Goal: Register for event/course

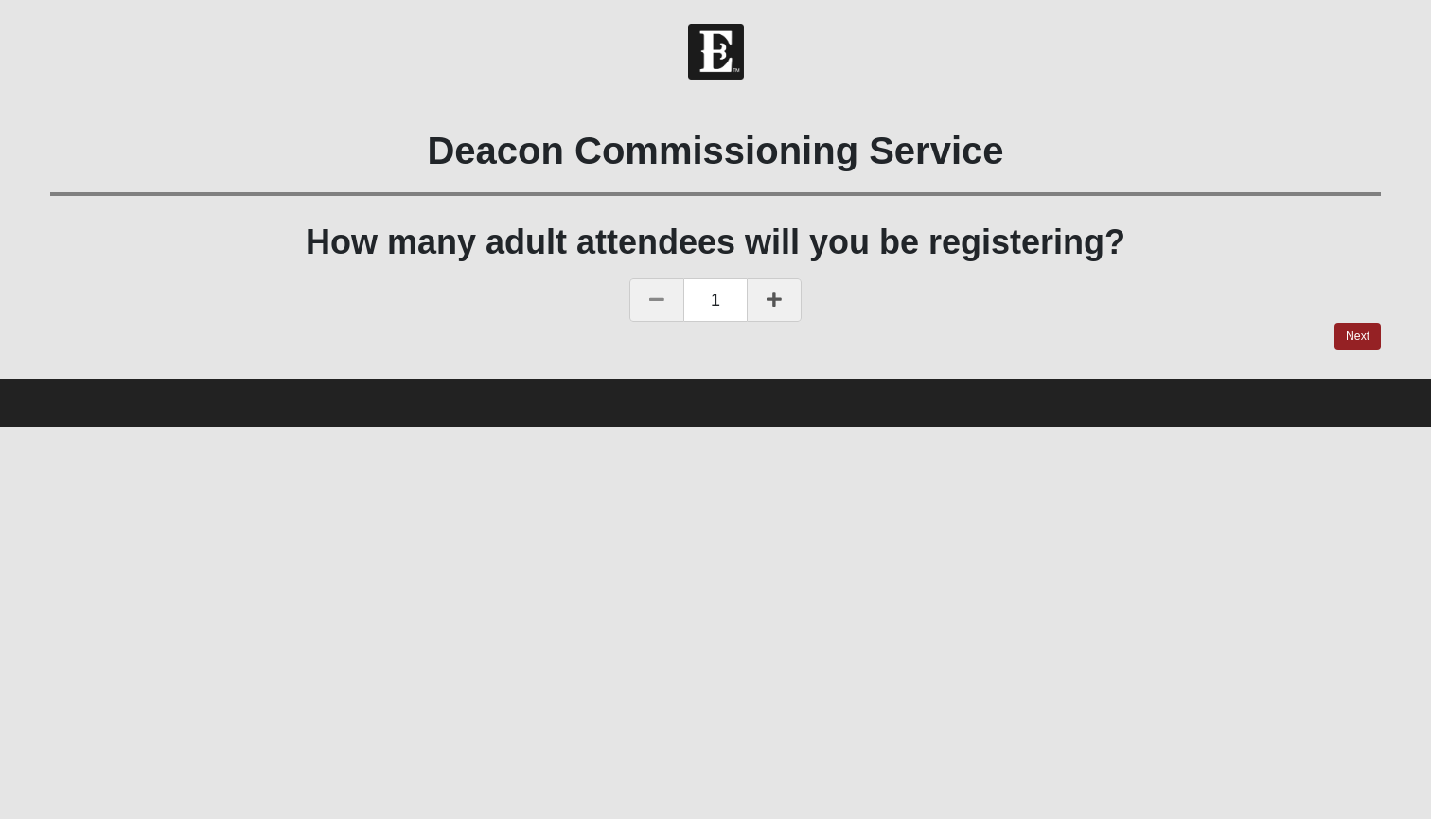
click at [784, 297] on link at bounding box center [774, 300] width 55 height 44
click at [1357, 331] on link "Next" at bounding box center [1358, 336] width 46 height 27
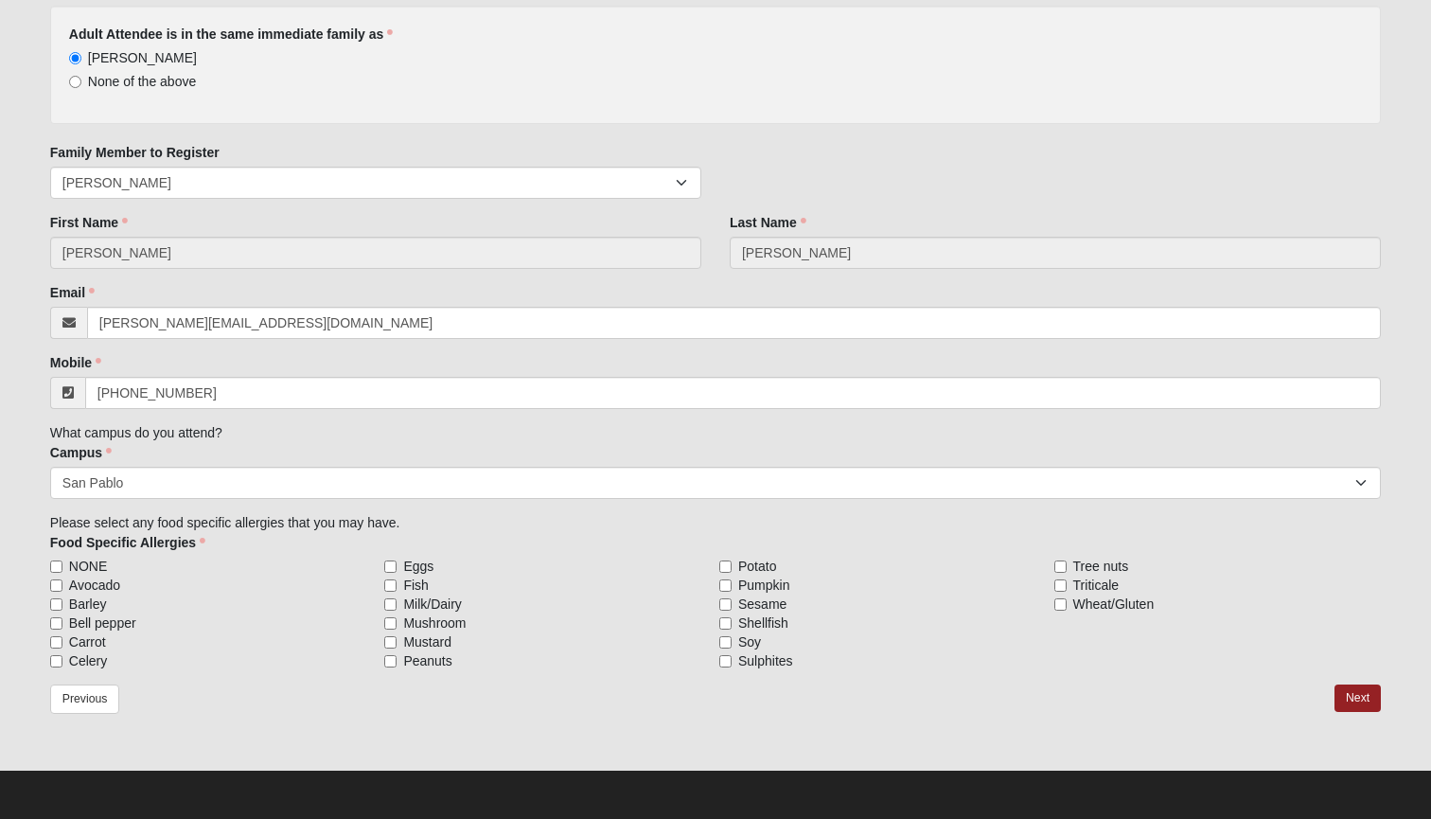
scroll to position [215, 0]
click at [55, 565] on input "NONE" at bounding box center [56, 566] width 12 height 12
checkbox input "true"
click at [1350, 693] on link "Next" at bounding box center [1358, 697] width 46 height 27
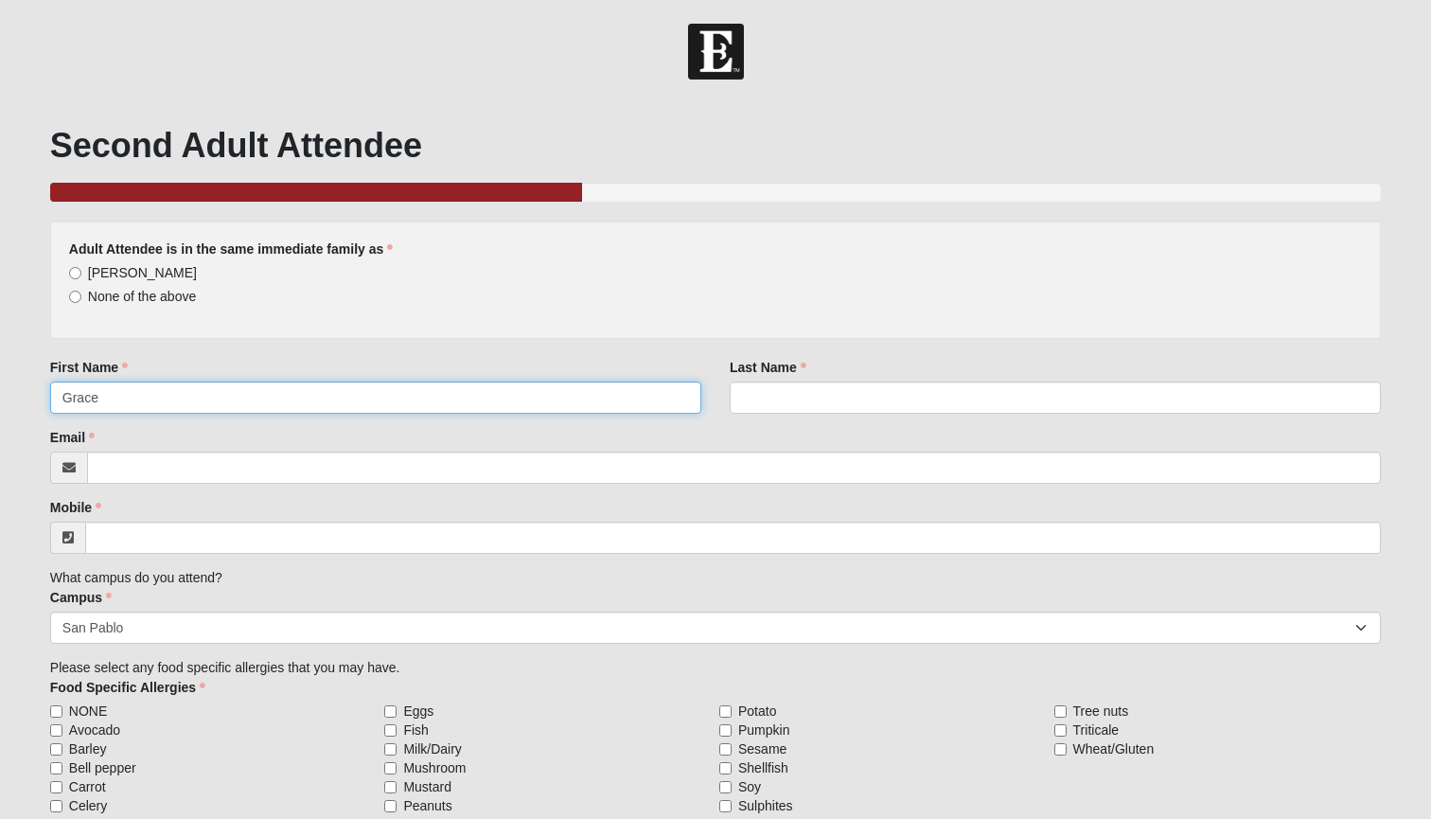
type input "Grace"
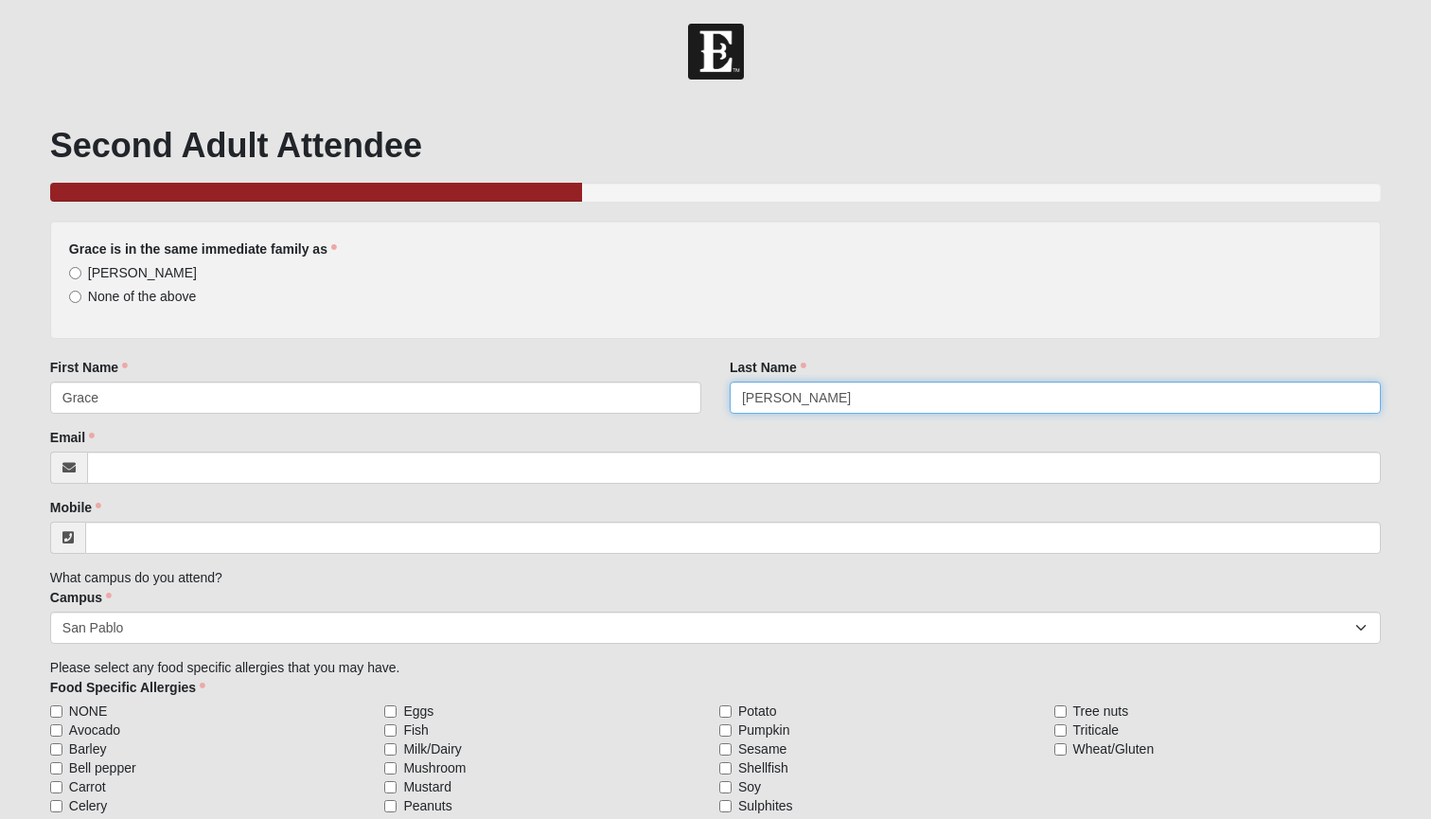
type input "[PERSON_NAME]"
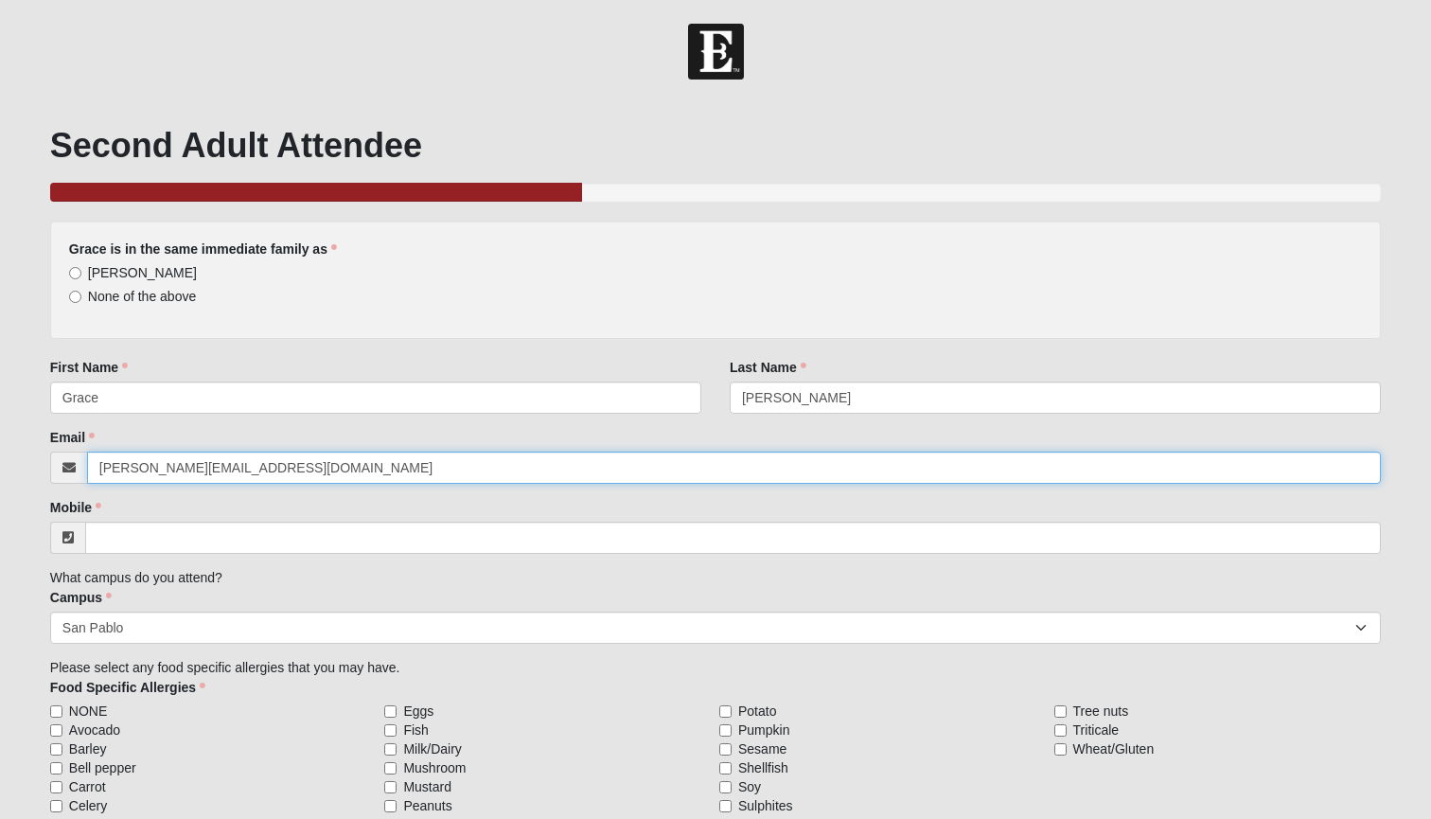
type input "[PERSON_NAME][EMAIL_ADDRESS][DOMAIN_NAME]"
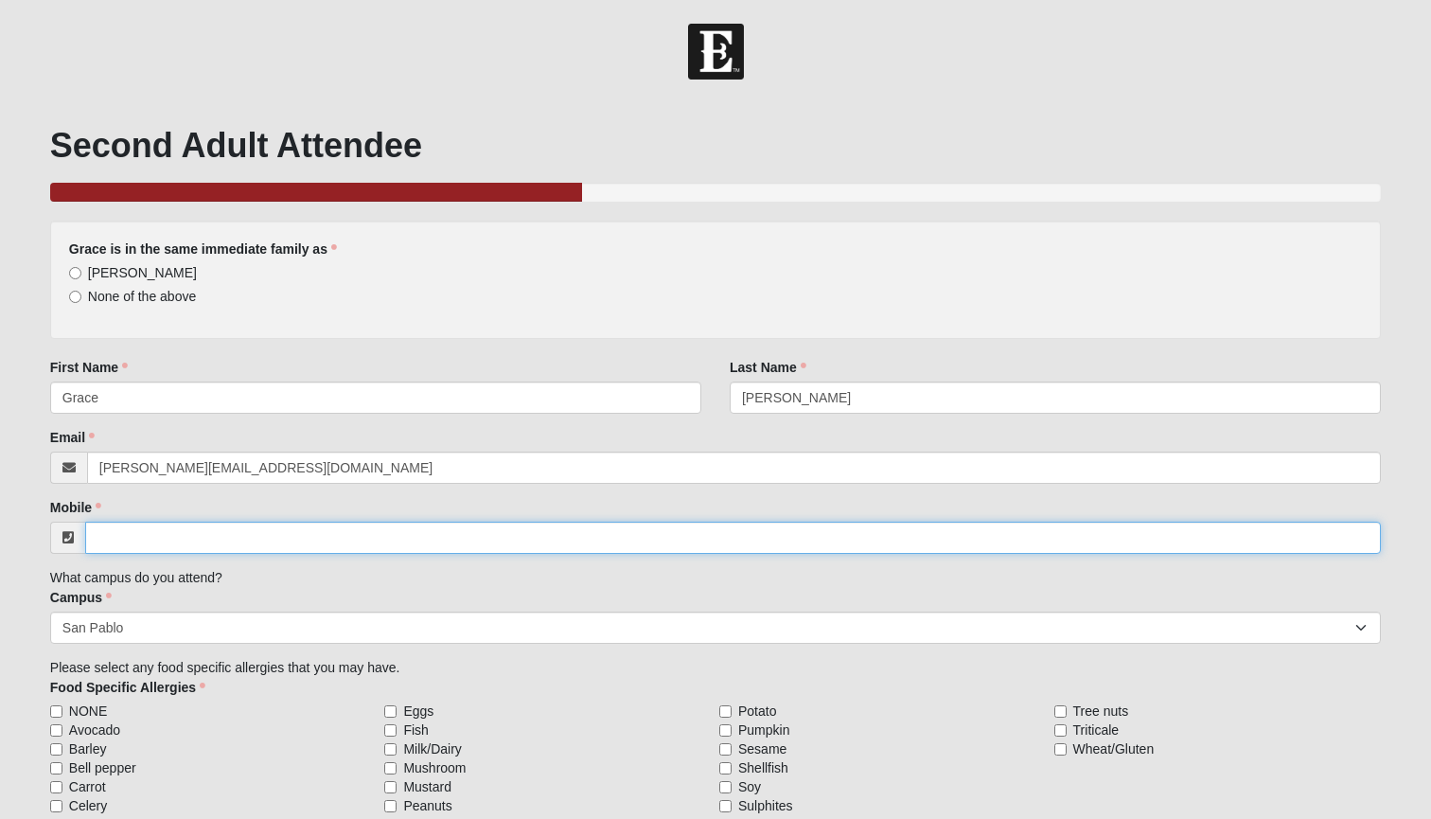
click at [168, 546] on input "Mobile" at bounding box center [733, 538] width 1296 height 32
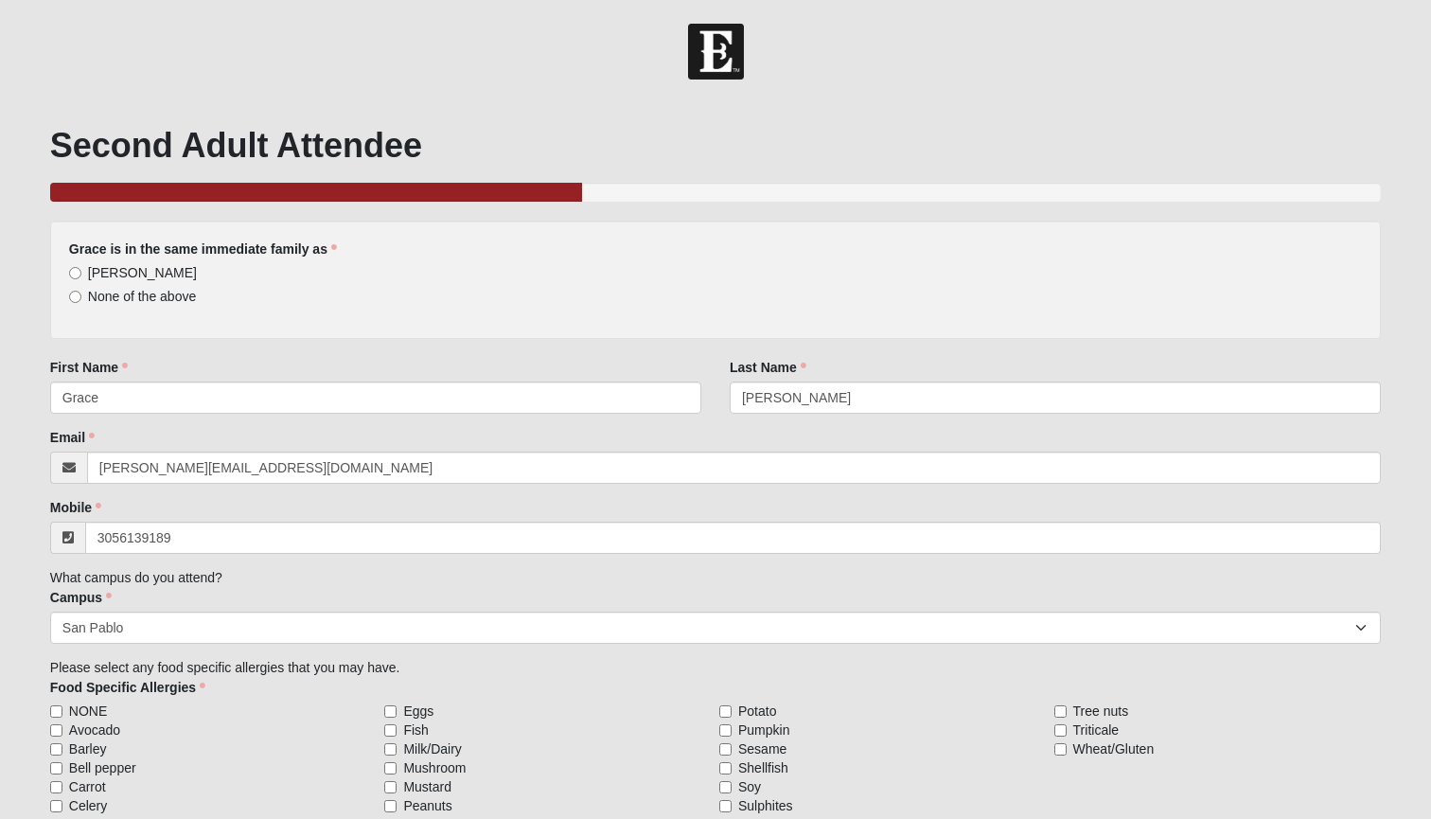
type input "[PHONE_NUMBER]"
click at [54, 713] on input "NONE" at bounding box center [56, 711] width 12 height 12
checkbox input "true"
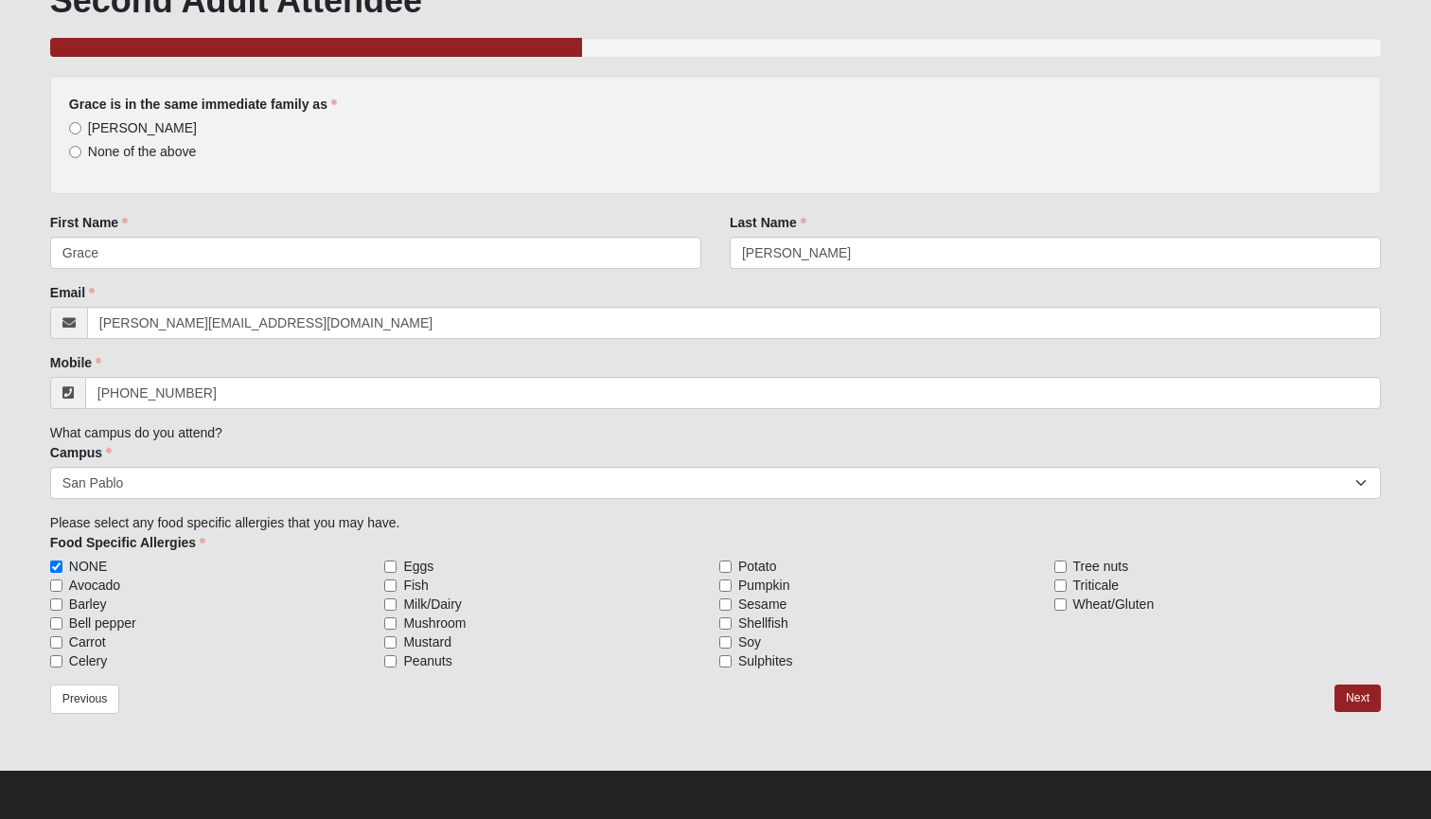
scroll to position [145, 0]
click at [1347, 692] on link "Next" at bounding box center [1358, 697] width 46 height 27
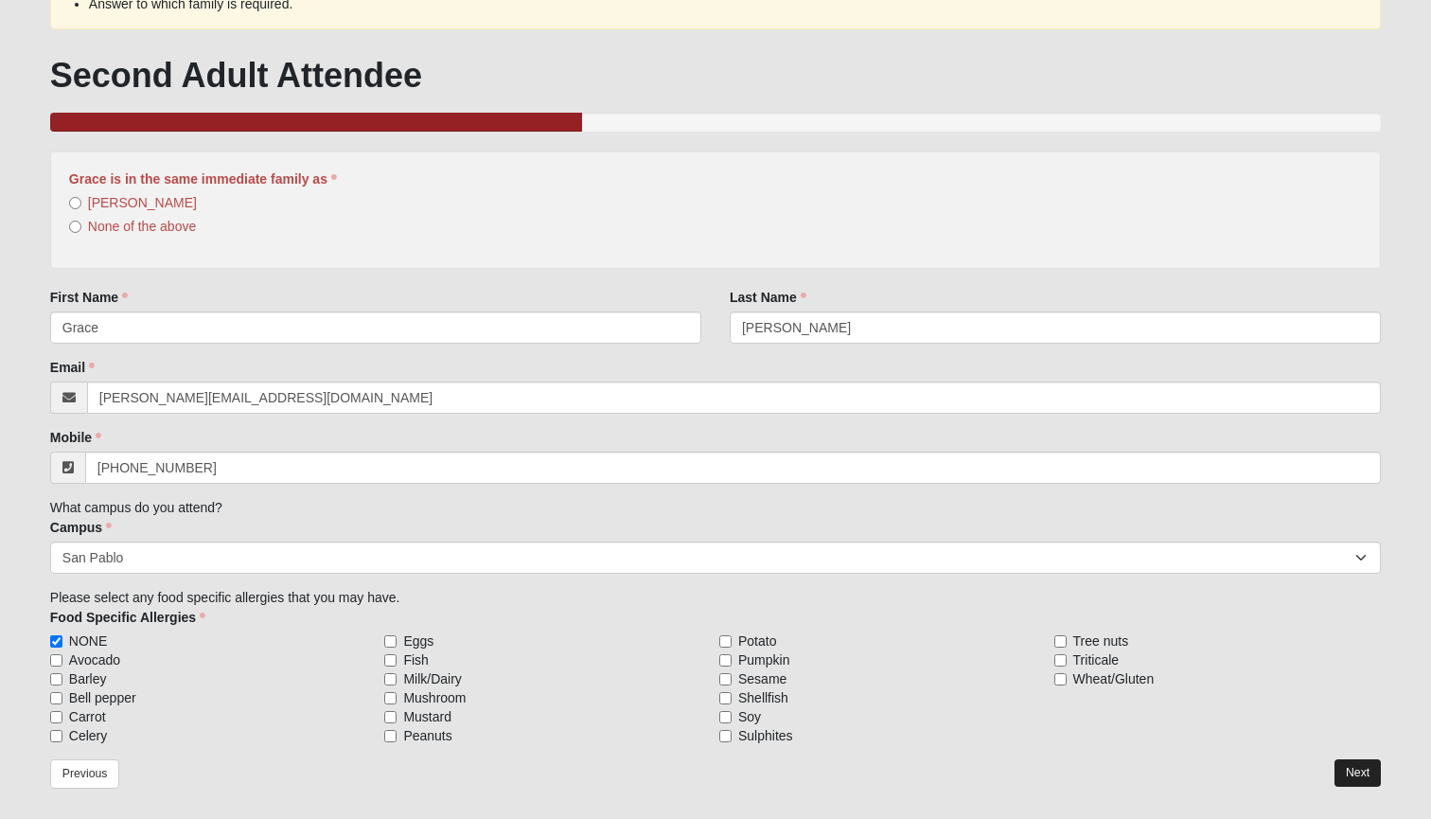
scroll to position [0, 0]
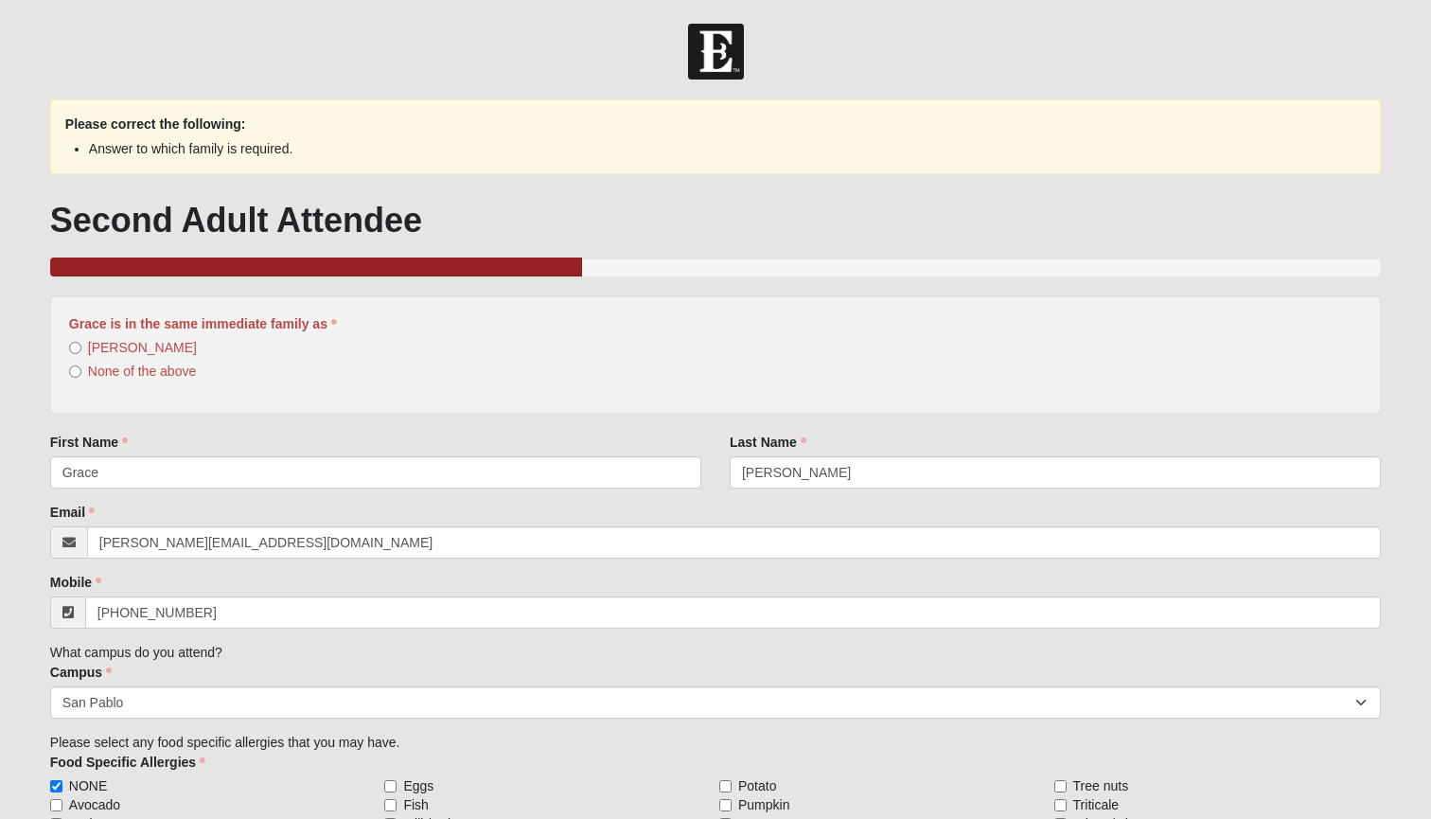
click at [77, 347] on input "[PERSON_NAME]" at bounding box center [75, 348] width 12 height 12
radio input "true"
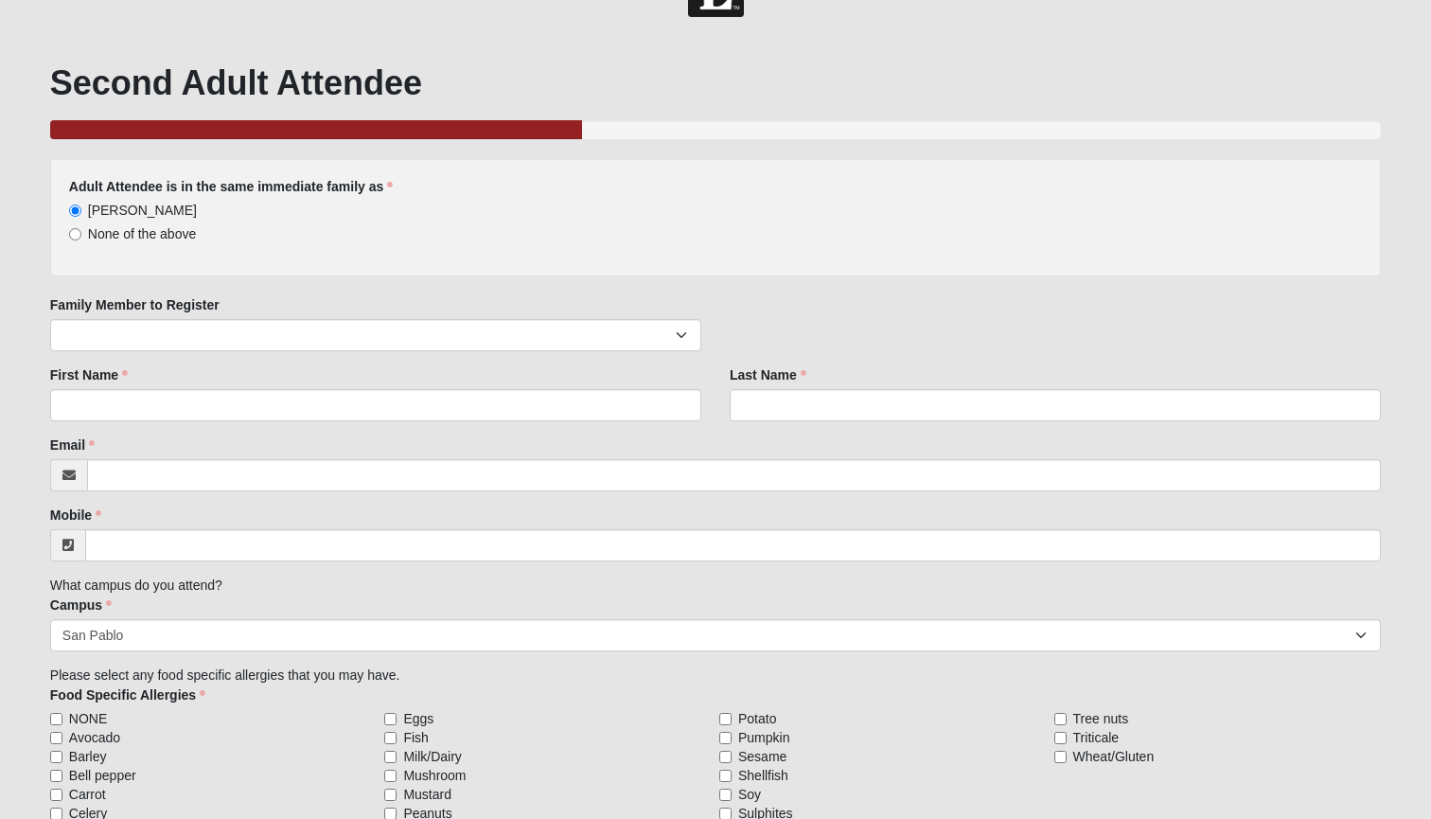
scroll to position [52, 0]
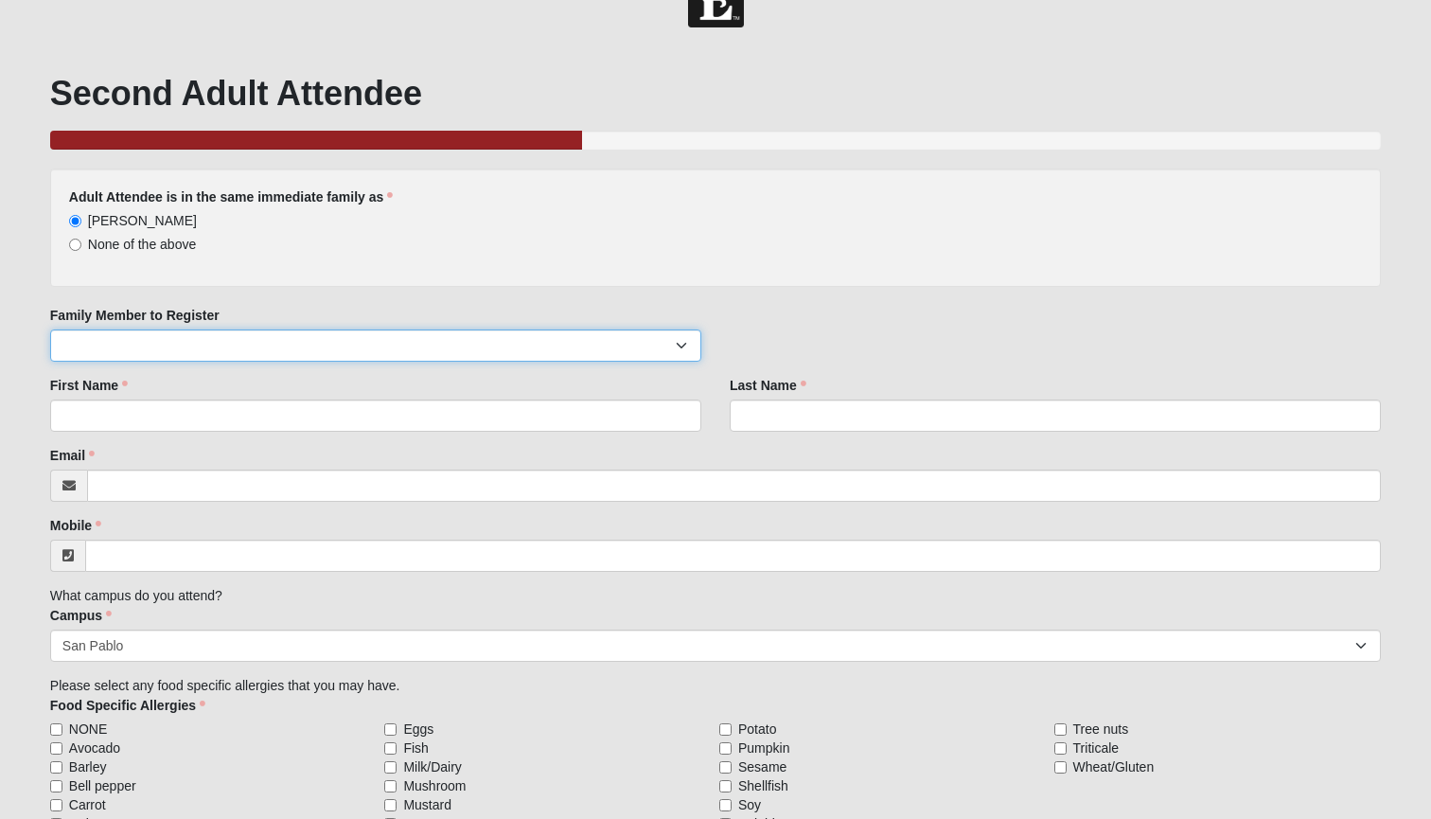
select select "107900"
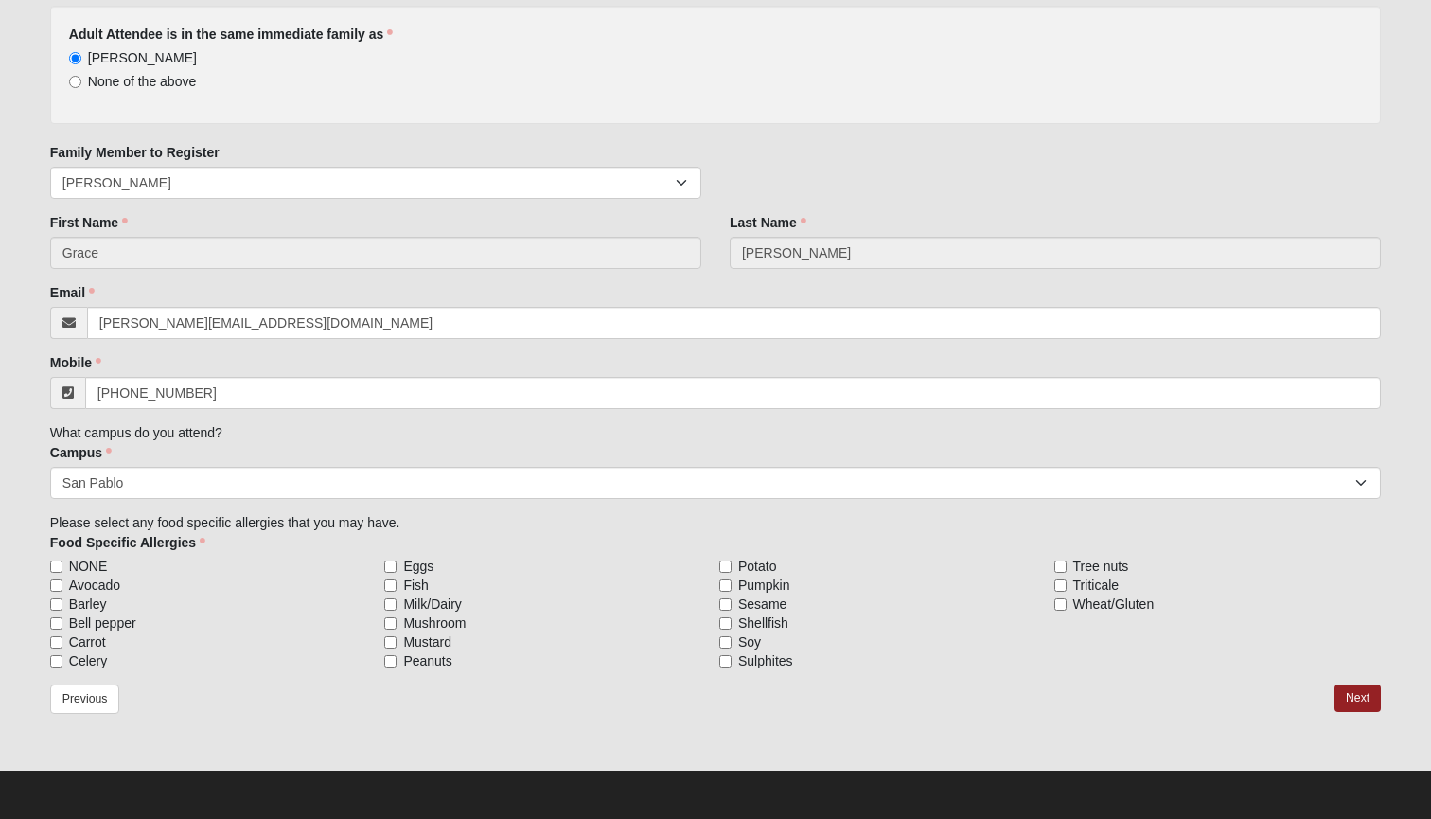
scroll to position [215, 0]
click at [56, 564] on input "NONE" at bounding box center [56, 566] width 12 height 12
checkbox input "true"
click at [1356, 702] on link "Next" at bounding box center [1358, 697] width 46 height 27
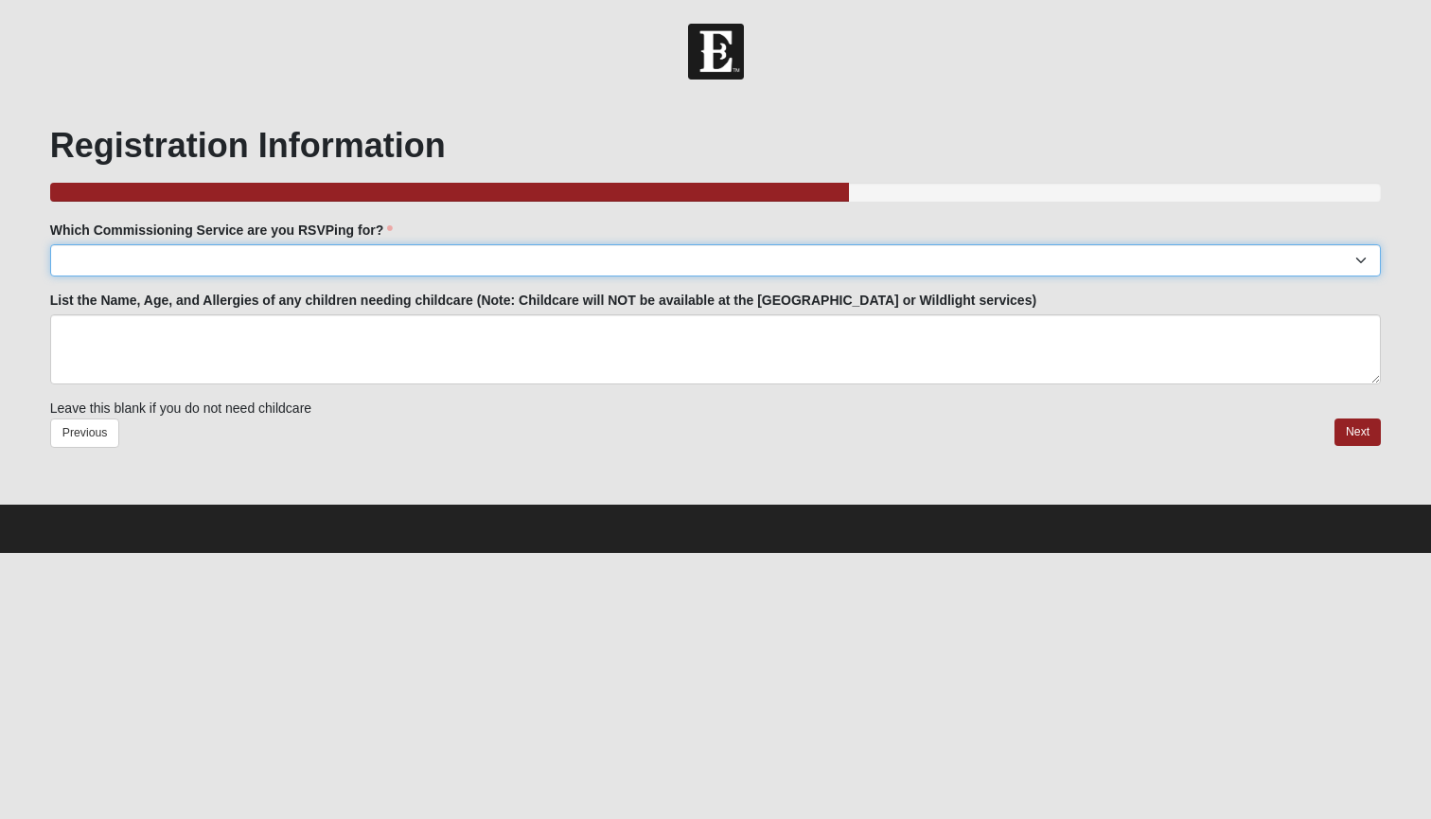
select select "San Pablo: [DATE] 6:30pm | [GEOGRAPHIC_DATA]"
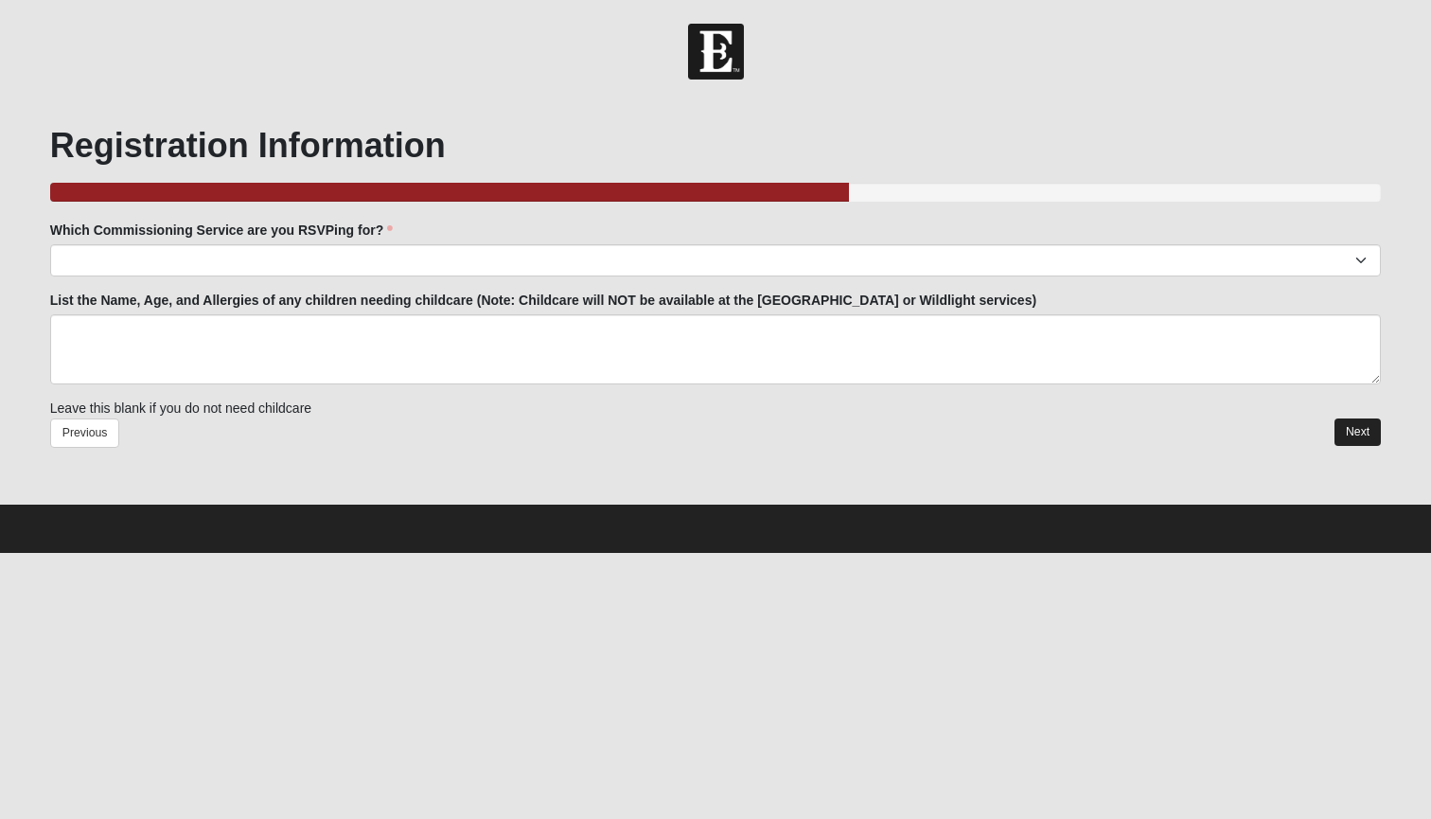
click at [1350, 435] on link "Next" at bounding box center [1358, 431] width 46 height 27
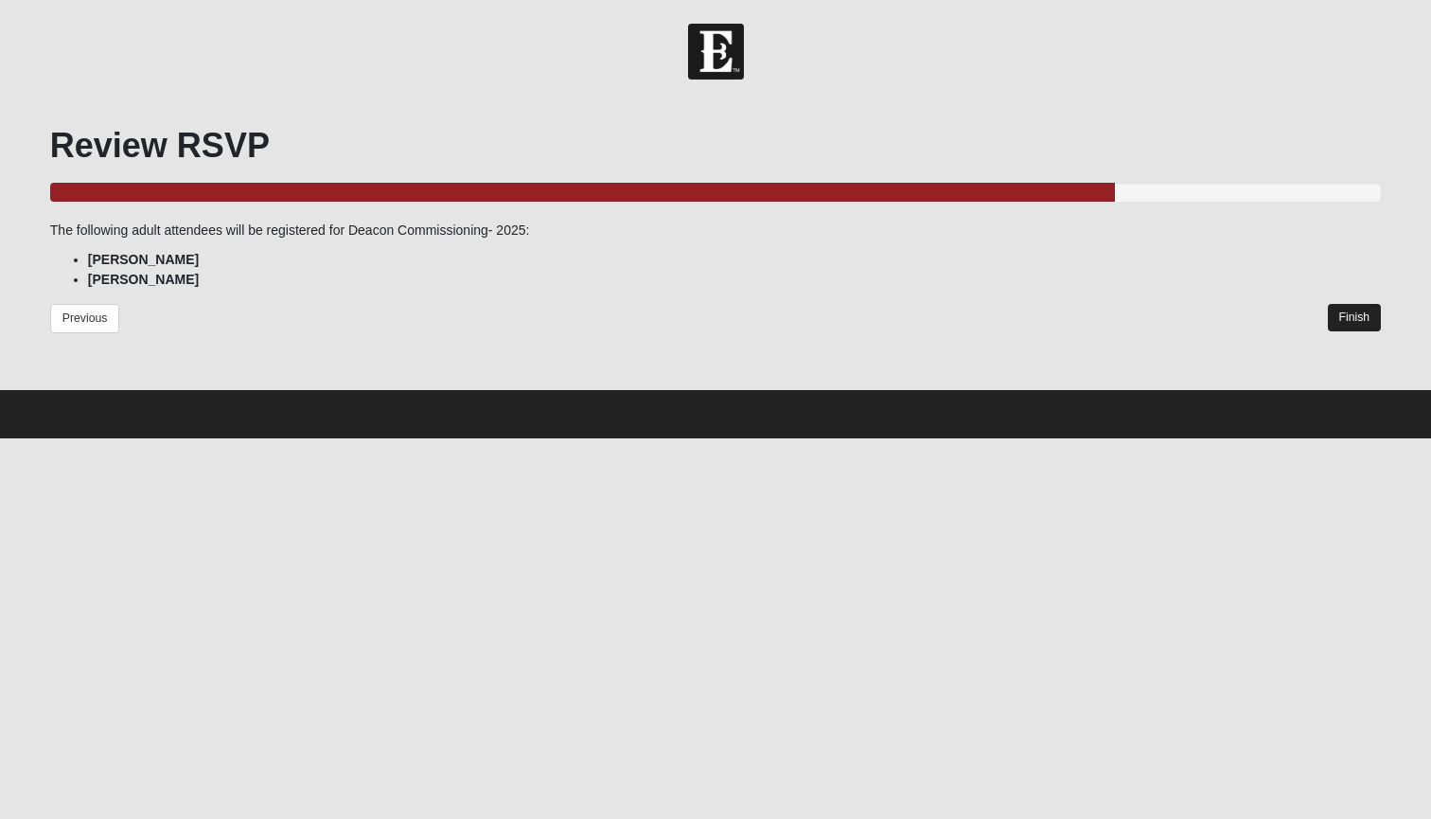
click at [1355, 323] on link "Finish" at bounding box center [1355, 317] width 54 height 27
